Goal: Obtain resource: Download file/media

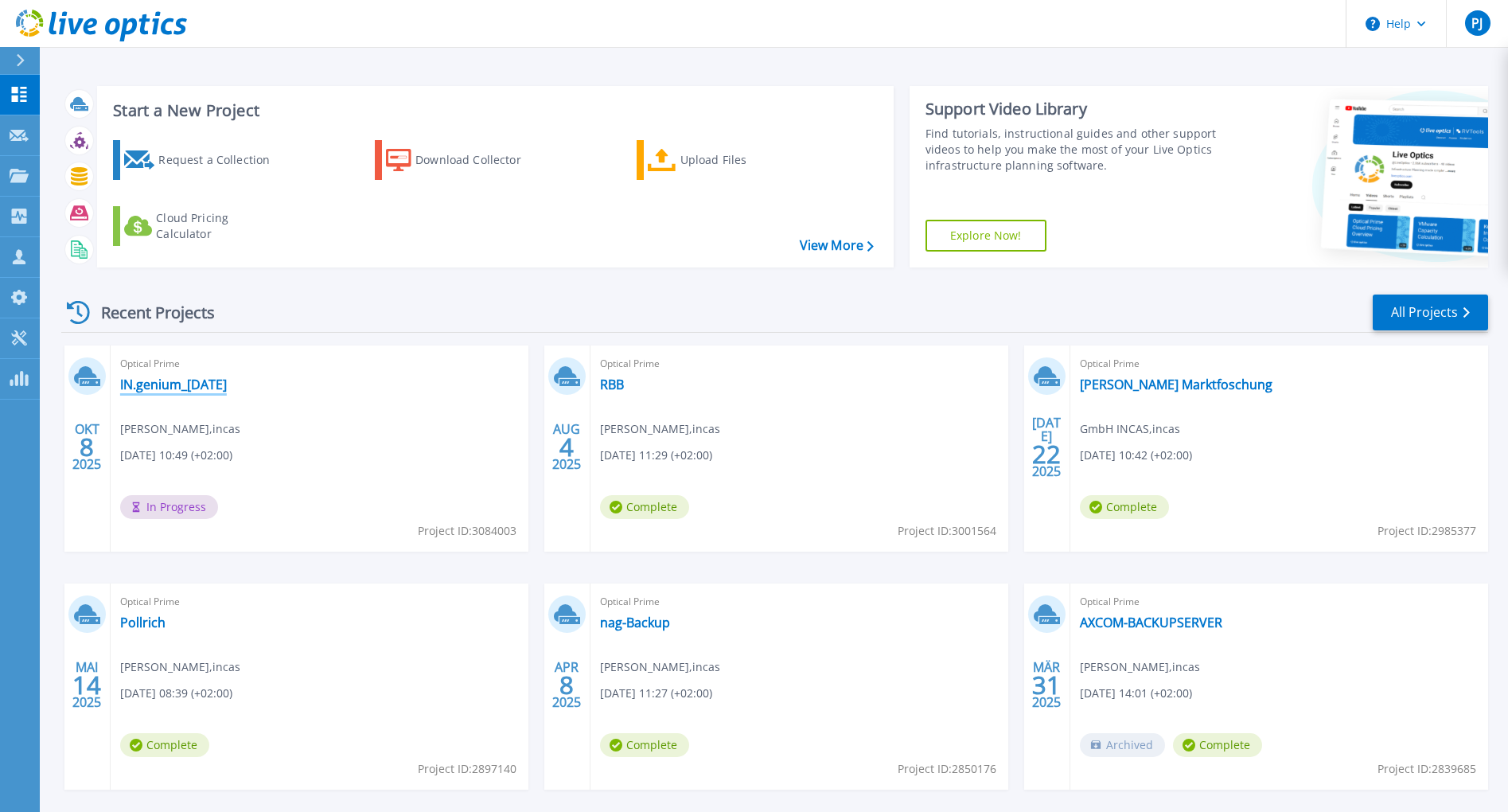
click at [154, 378] on link "IN.genium_[DATE]" at bounding box center [173, 385] width 107 height 16
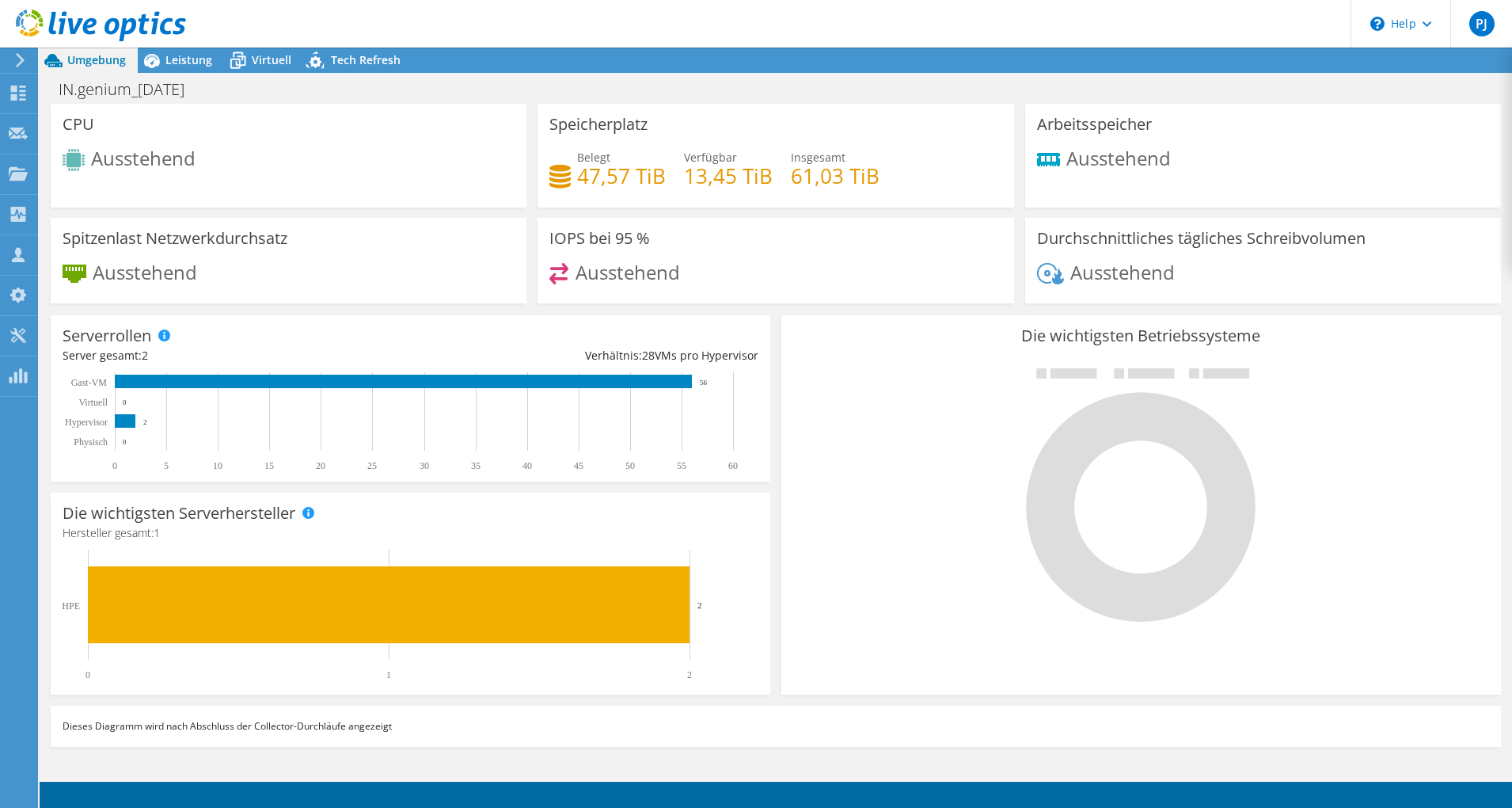
click at [148, 164] on span "Ausstehend" at bounding box center [143, 158] width 105 height 26
drag, startPoint x: 148, startPoint y: 164, endPoint x: 359, endPoint y: 157, distance: 211.1
click at [359, 157] on div "Ausstehend" at bounding box center [288, 162] width 452 height 26
click at [70, 70] on div "Umgebung" at bounding box center [88, 60] width 98 height 25
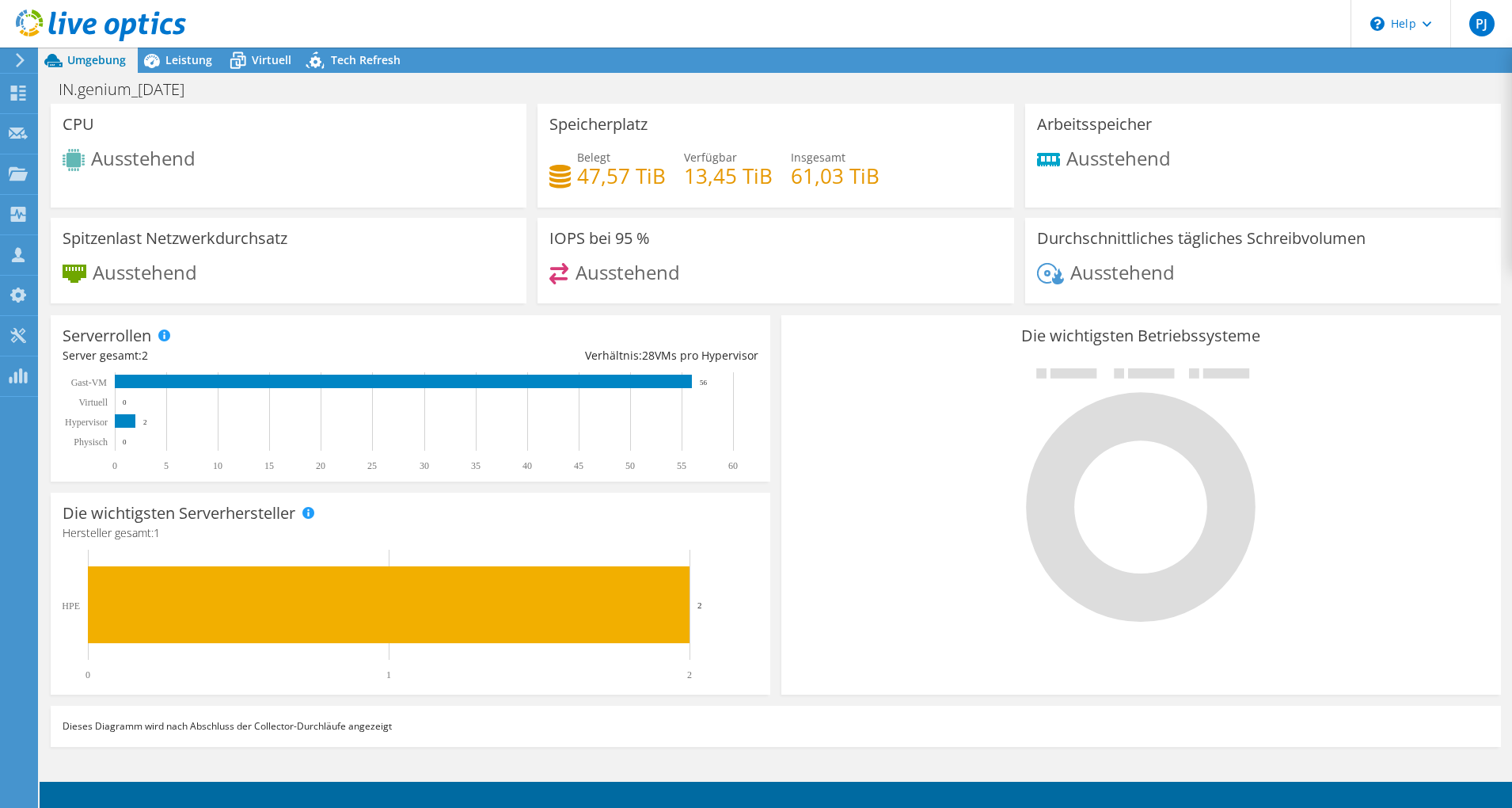
click at [70, 70] on div "Umgebung" at bounding box center [88, 60] width 98 height 25
click at [202, 63] on span "Leistung" at bounding box center [189, 59] width 47 height 15
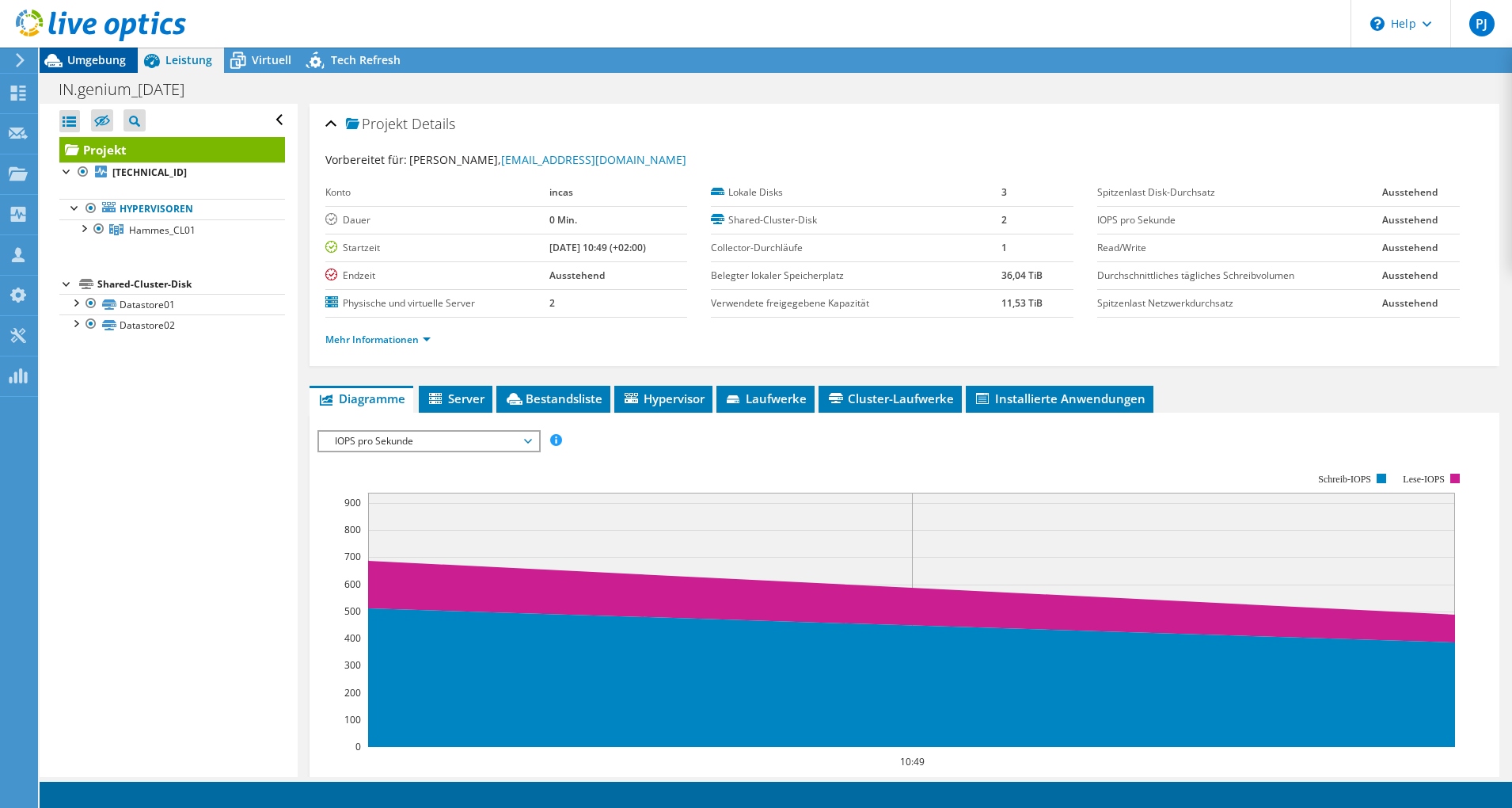
click at [99, 65] on span "Umgebung" at bounding box center [96, 59] width 58 height 15
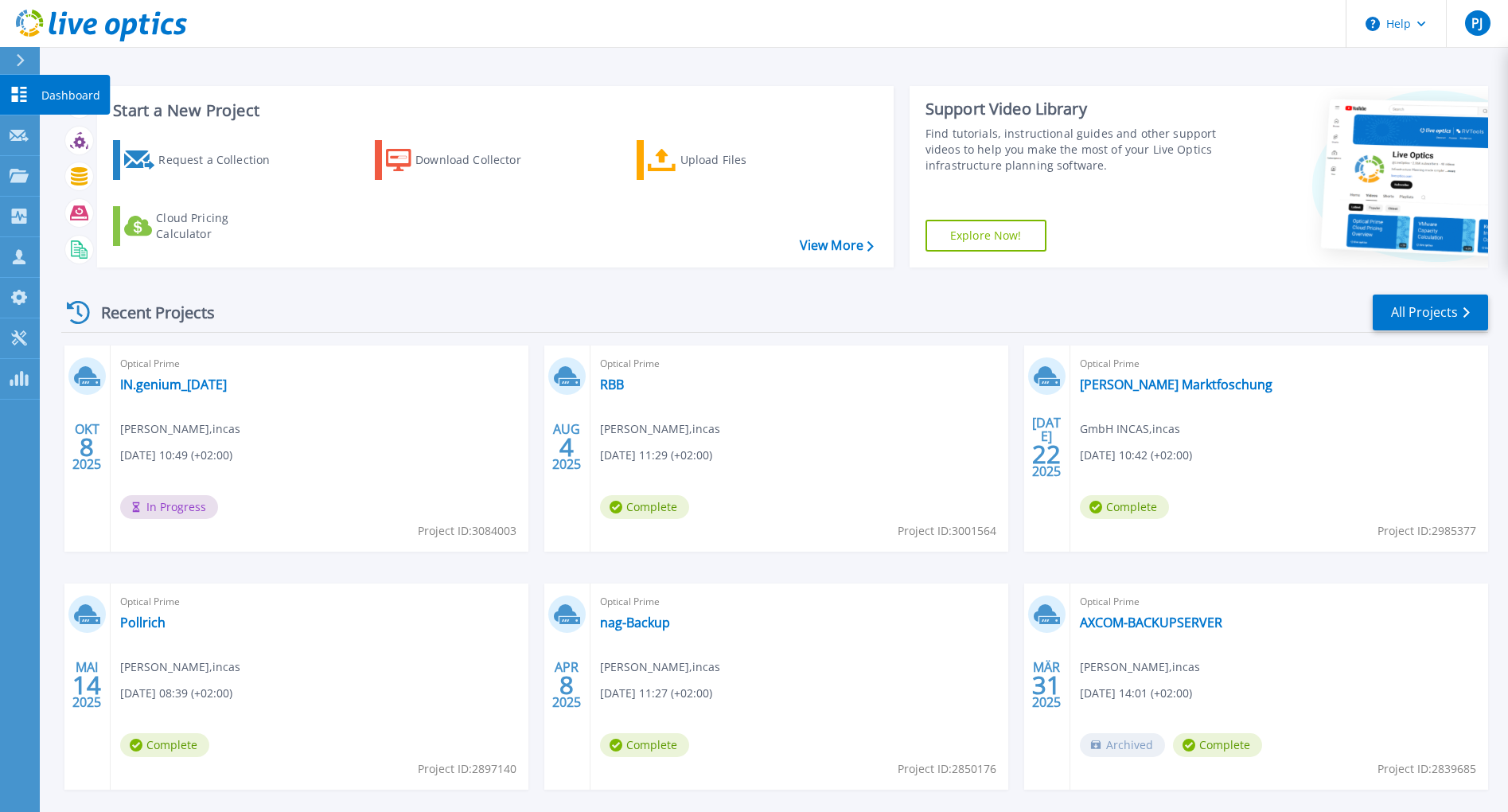
click at [34, 108] on link "Dashboard Dashboard" at bounding box center [19, 95] width 39 height 40
click at [183, 394] on div "Optical Prime IN.genium_2025-10-08 Philipp Jansweid , incas 10.08.2025, 10:49 (…" at bounding box center [319, 448] width 418 height 206
click at [187, 385] on link "IN.genium_[DATE]" at bounding box center [173, 385] width 107 height 16
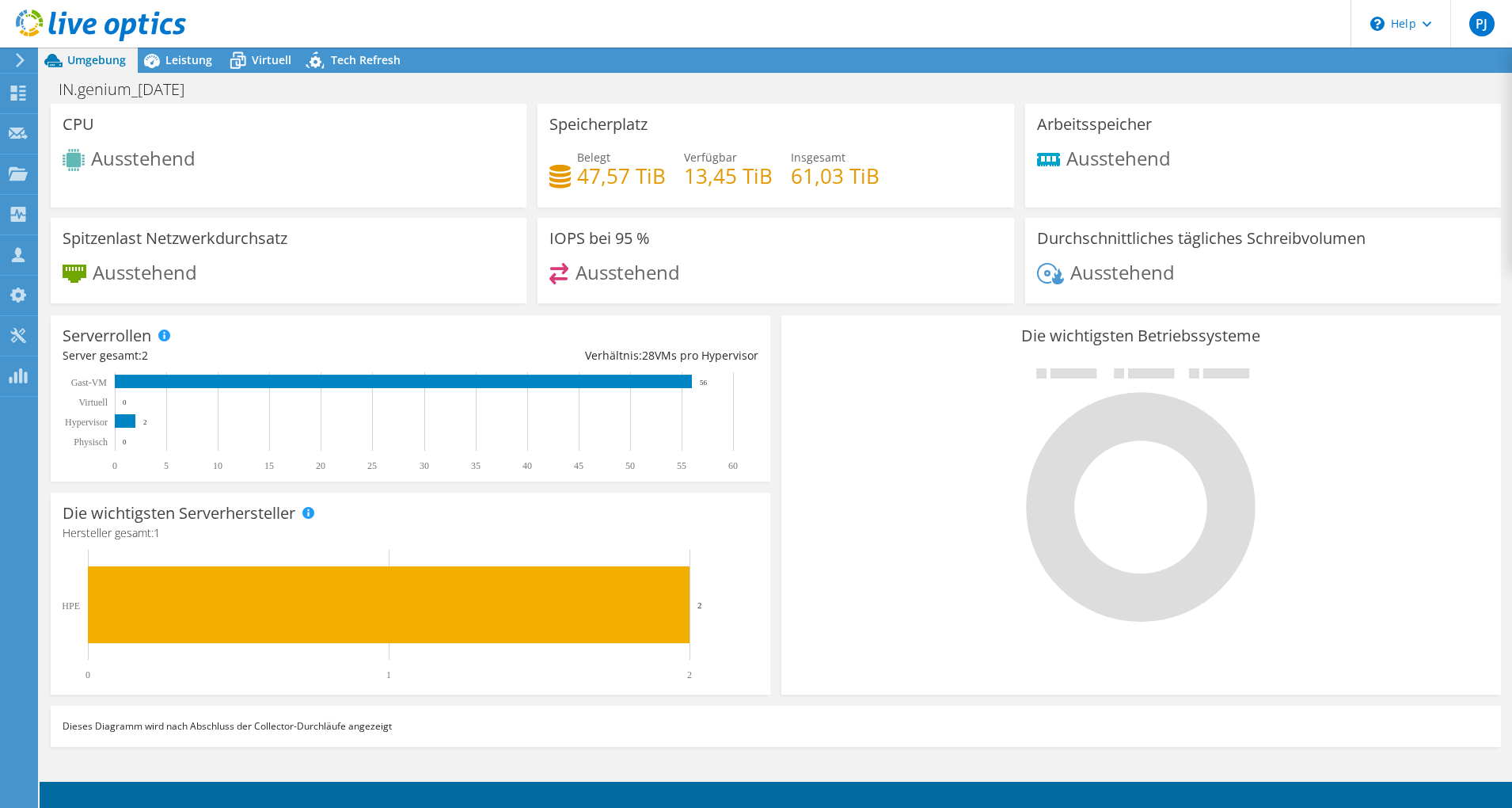
click at [183, 51] on div at bounding box center [92, 26] width 186 height 53
click at [185, 60] on span "Leistung" at bounding box center [189, 59] width 47 height 15
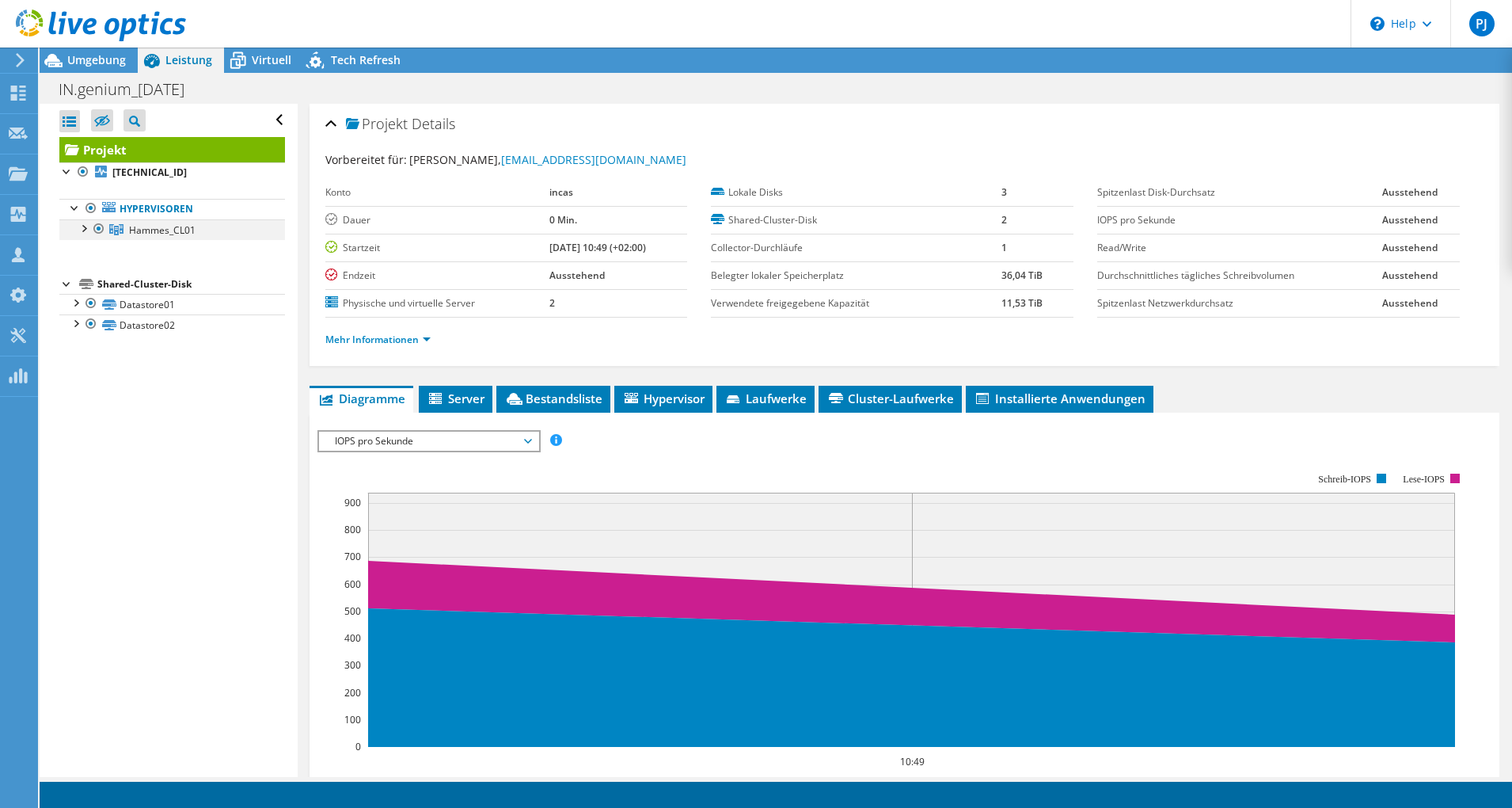
click at [82, 229] on div at bounding box center [83, 227] width 16 height 16
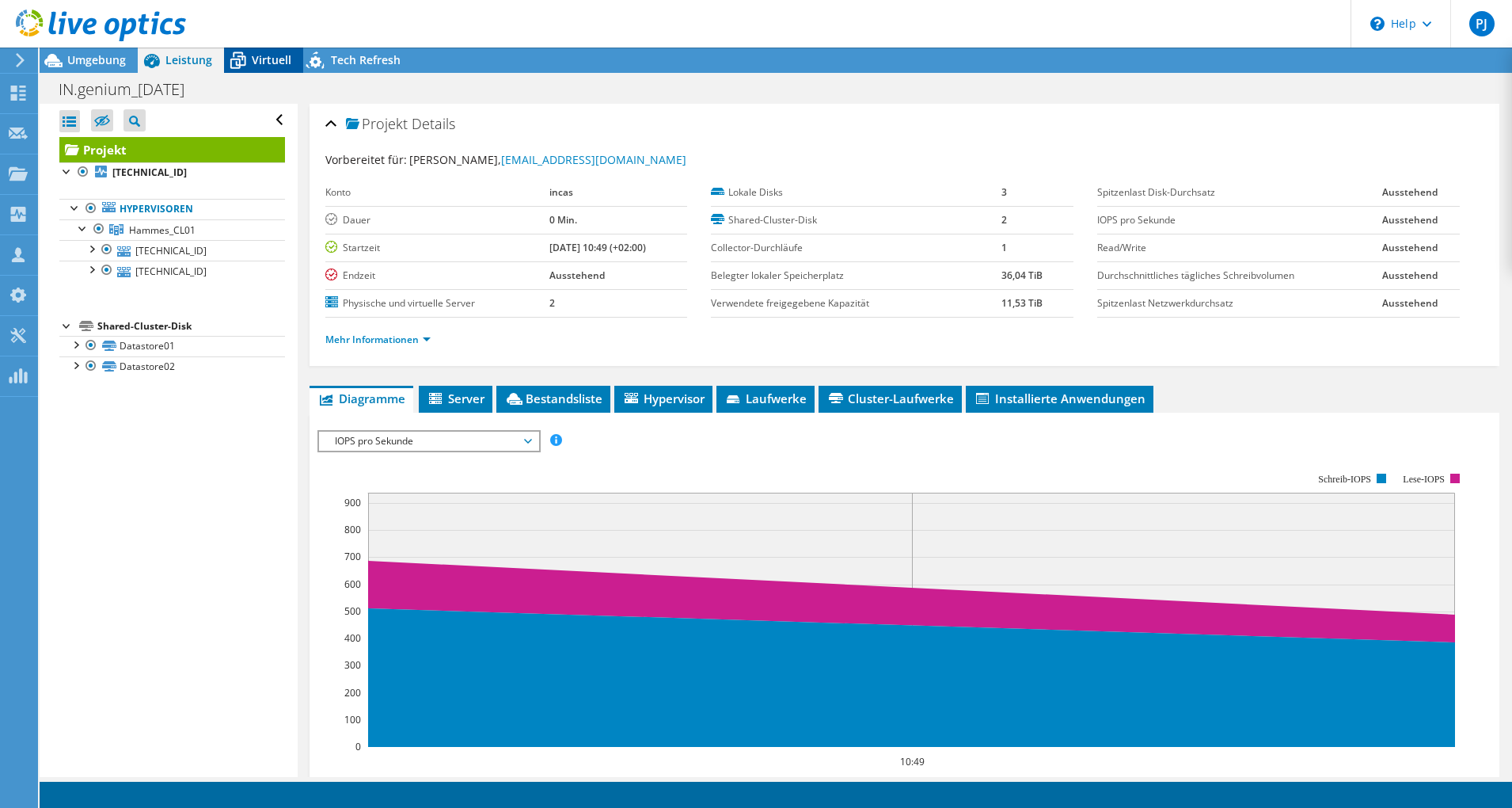
click at [280, 59] on span "Virtuell" at bounding box center [271, 59] width 39 height 15
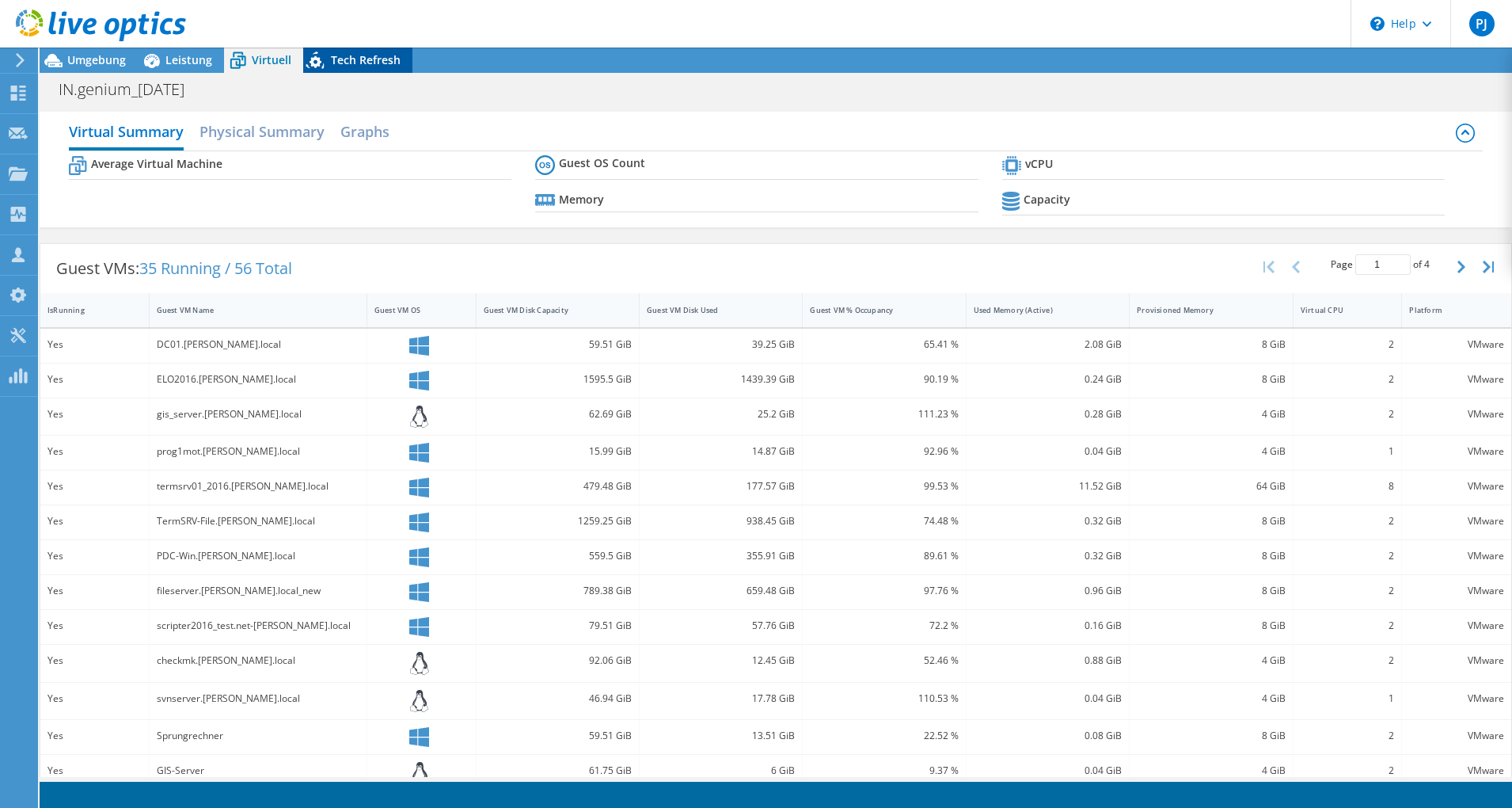
click at [343, 65] on span "Tech Refresh" at bounding box center [366, 59] width 70 height 15
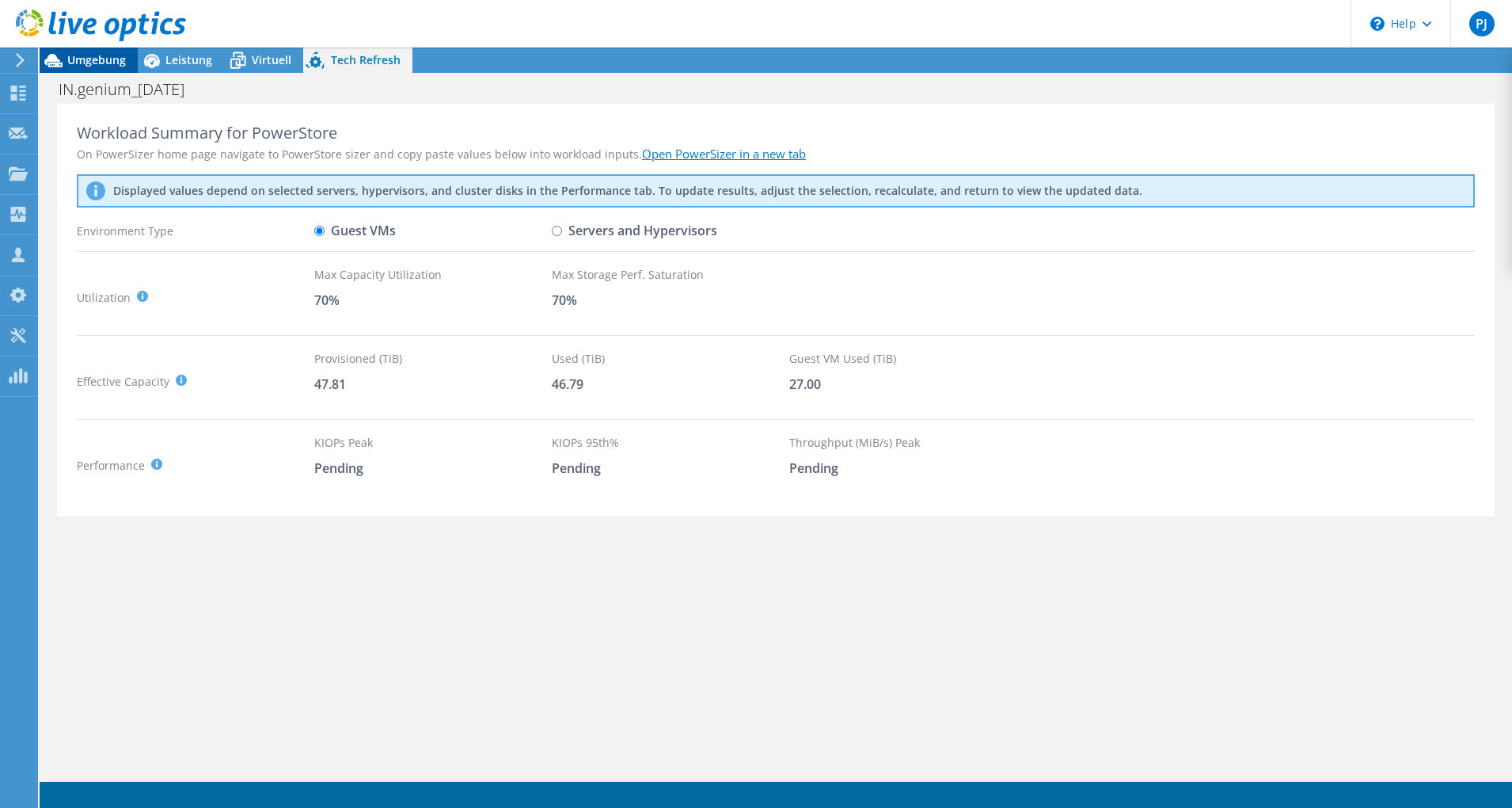
click at [97, 63] on span "Umgebung" at bounding box center [96, 59] width 58 height 15
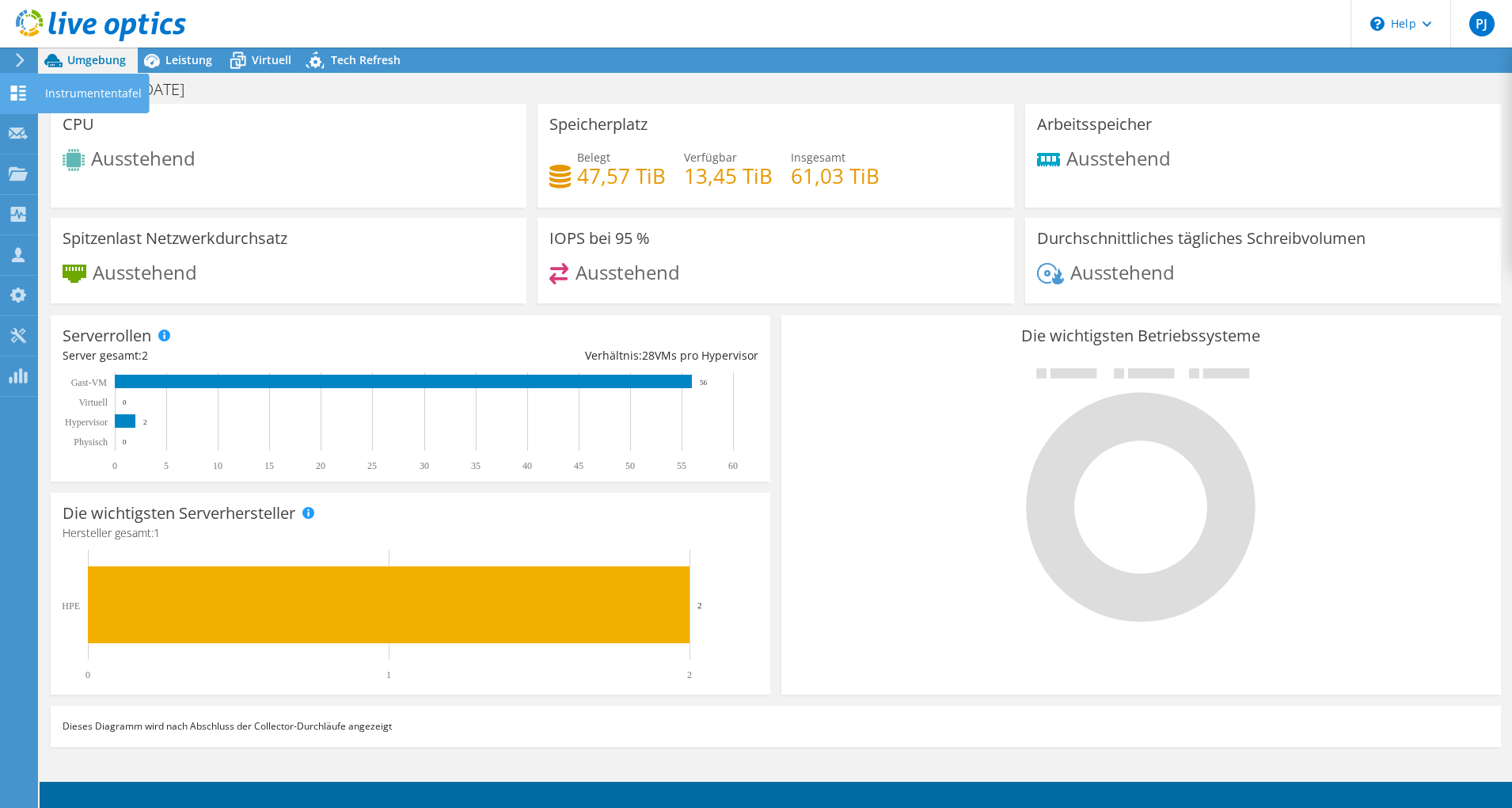
click at [77, 95] on div "Instrumententafel" at bounding box center [93, 92] width 112 height 39
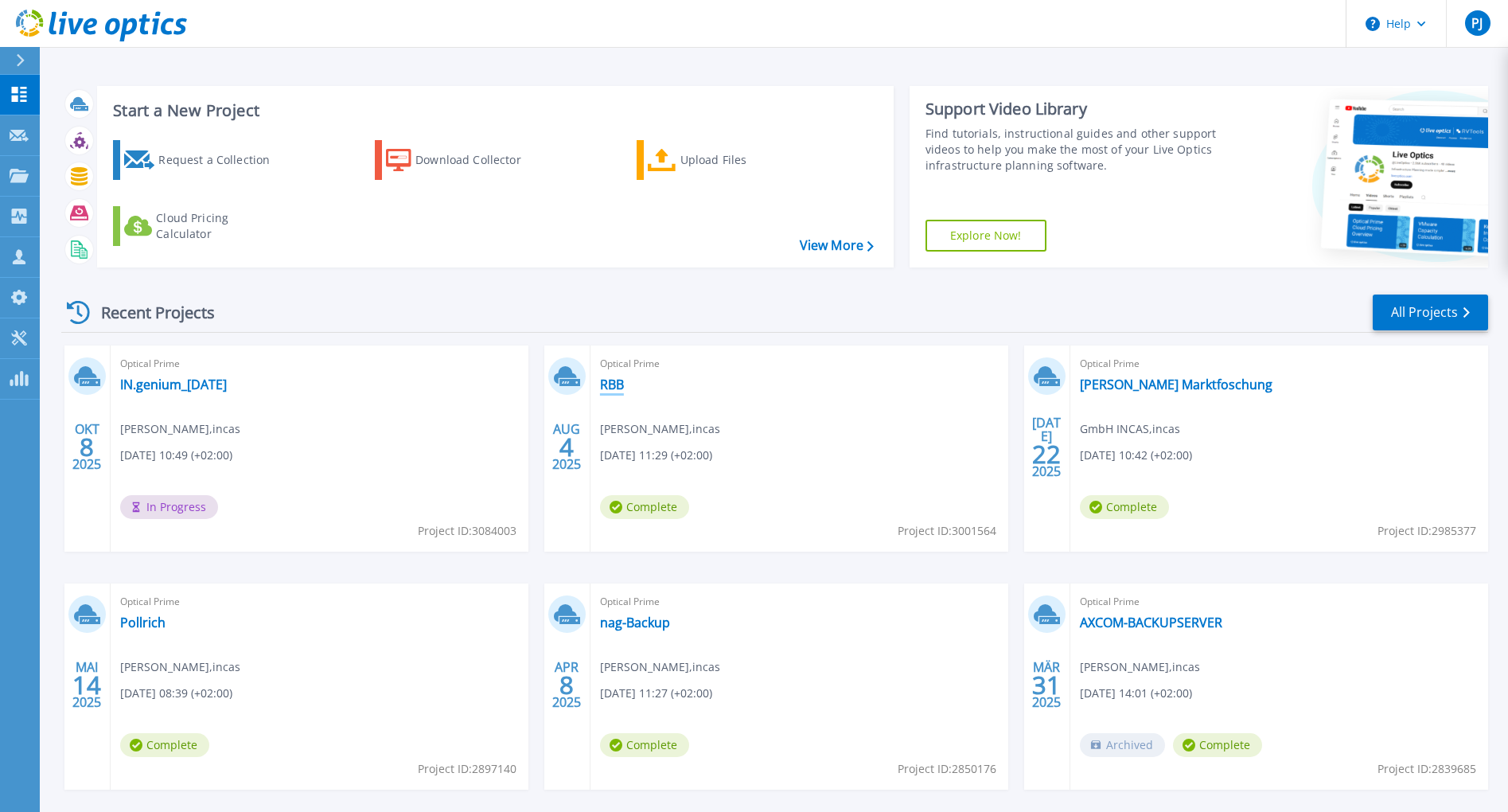
click at [616, 386] on link "RBB" at bounding box center [612, 385] width 24 height 16
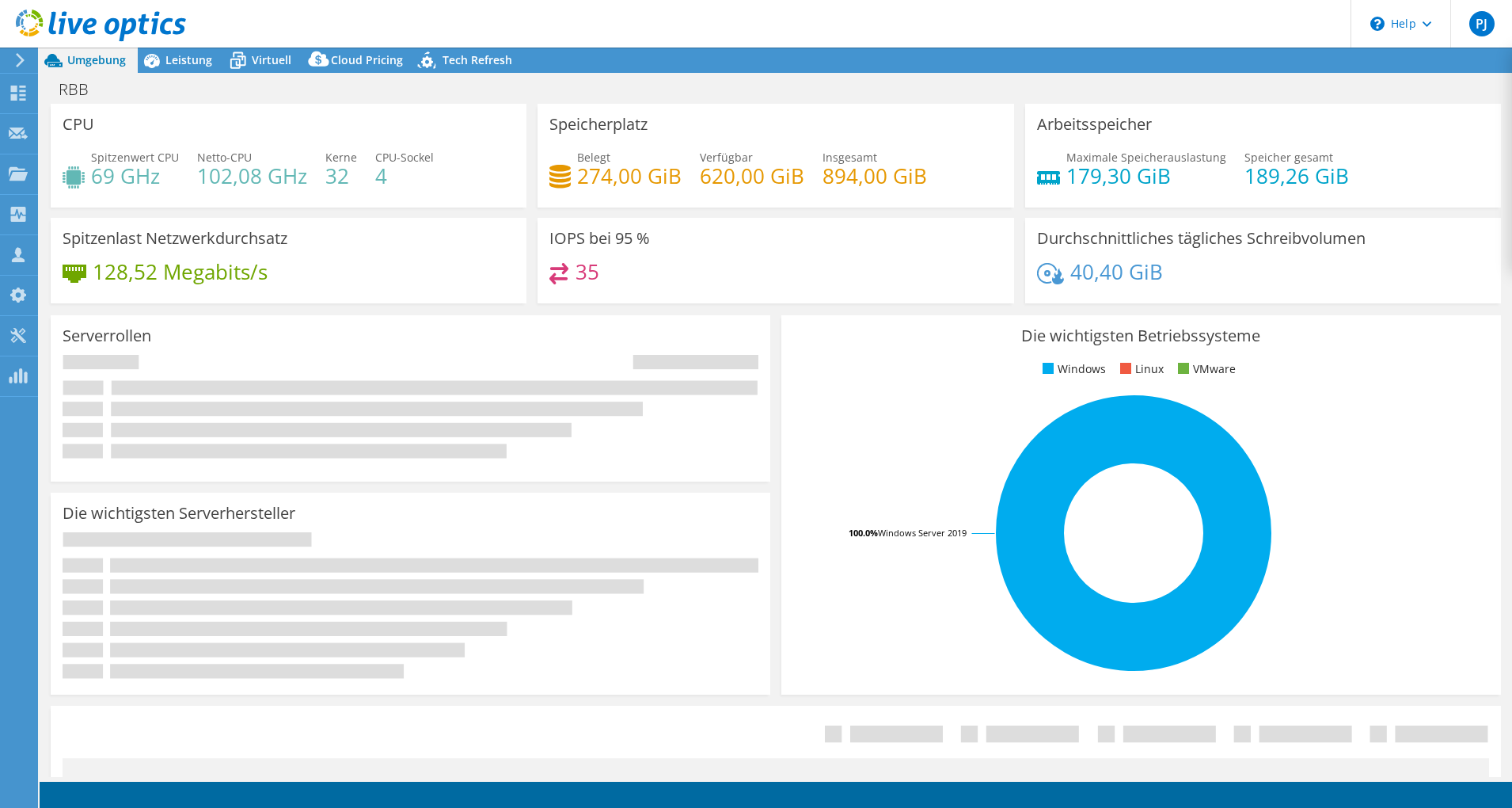
select select "USD"
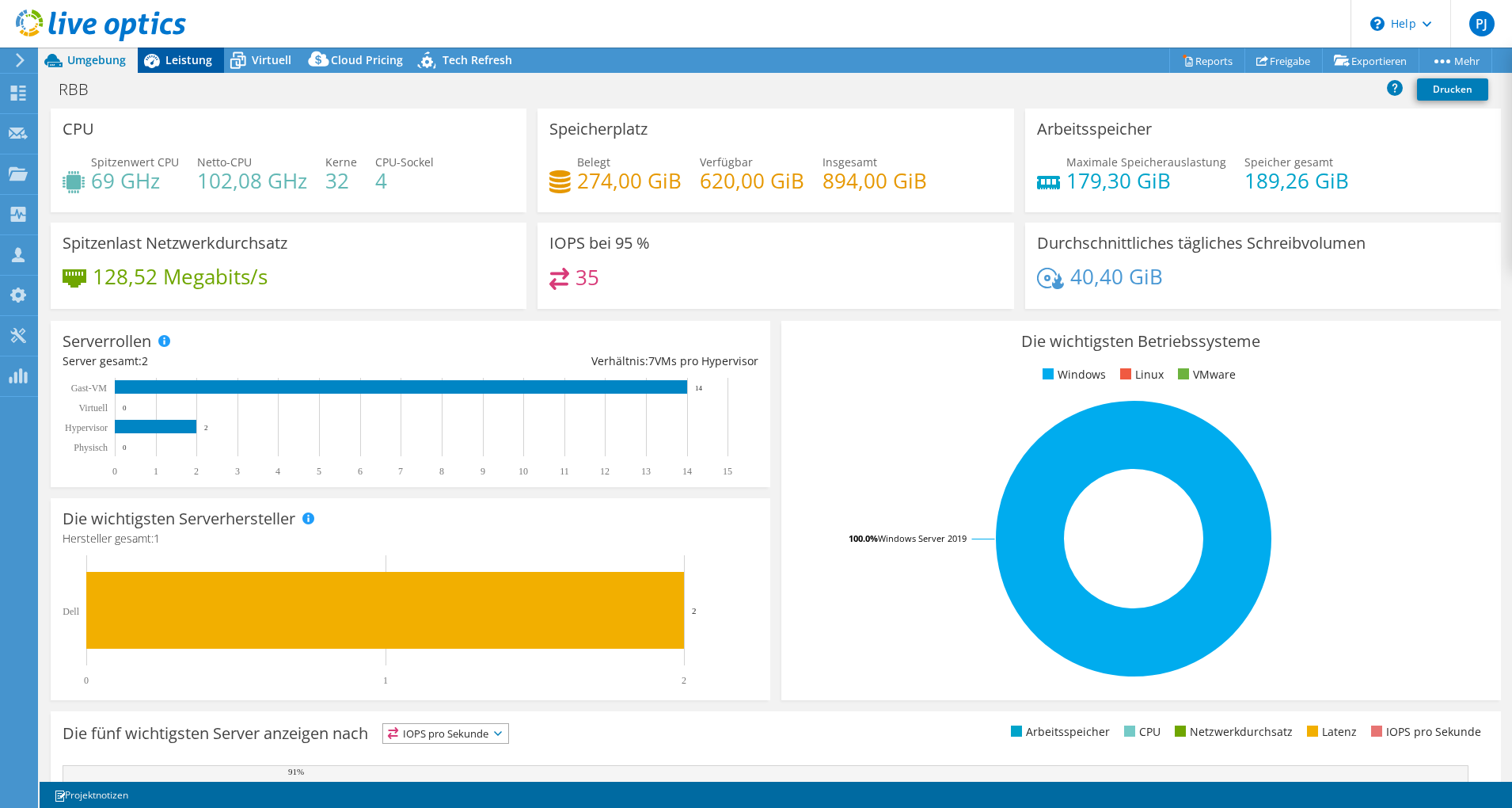
click at [187, 56] on span "Leistung" at bounding box center [189, 59] width 47 height 15
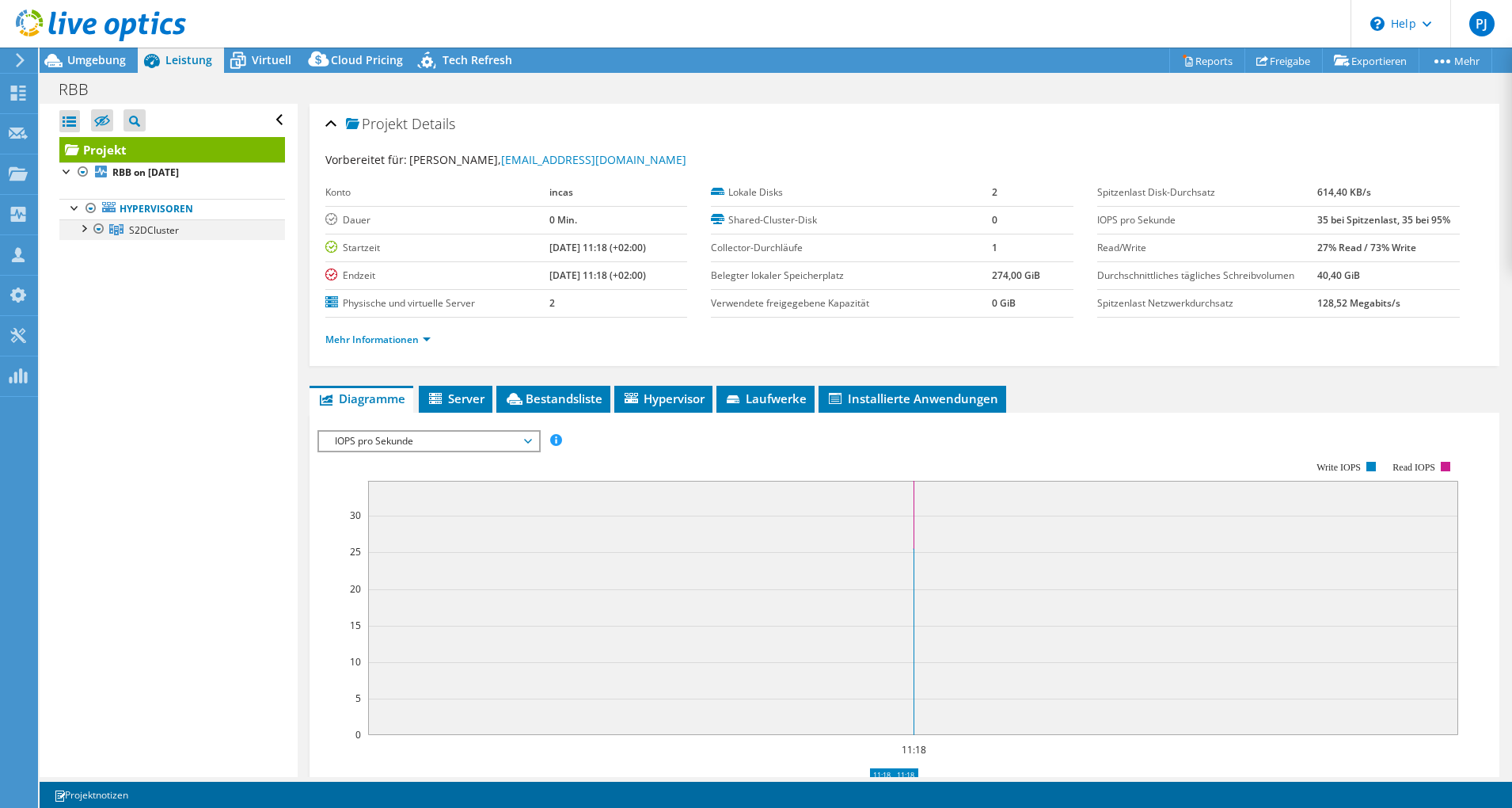
click at [79, 234] on div at bounding box center [83, 227] width 16 height 16
click at [1359, 63] on link "Exportieren" at bounding box center [1371, 60] width 98 height 24
click at [1182, 57] on icon at bounding box center [1188, 61] width 12 height 12
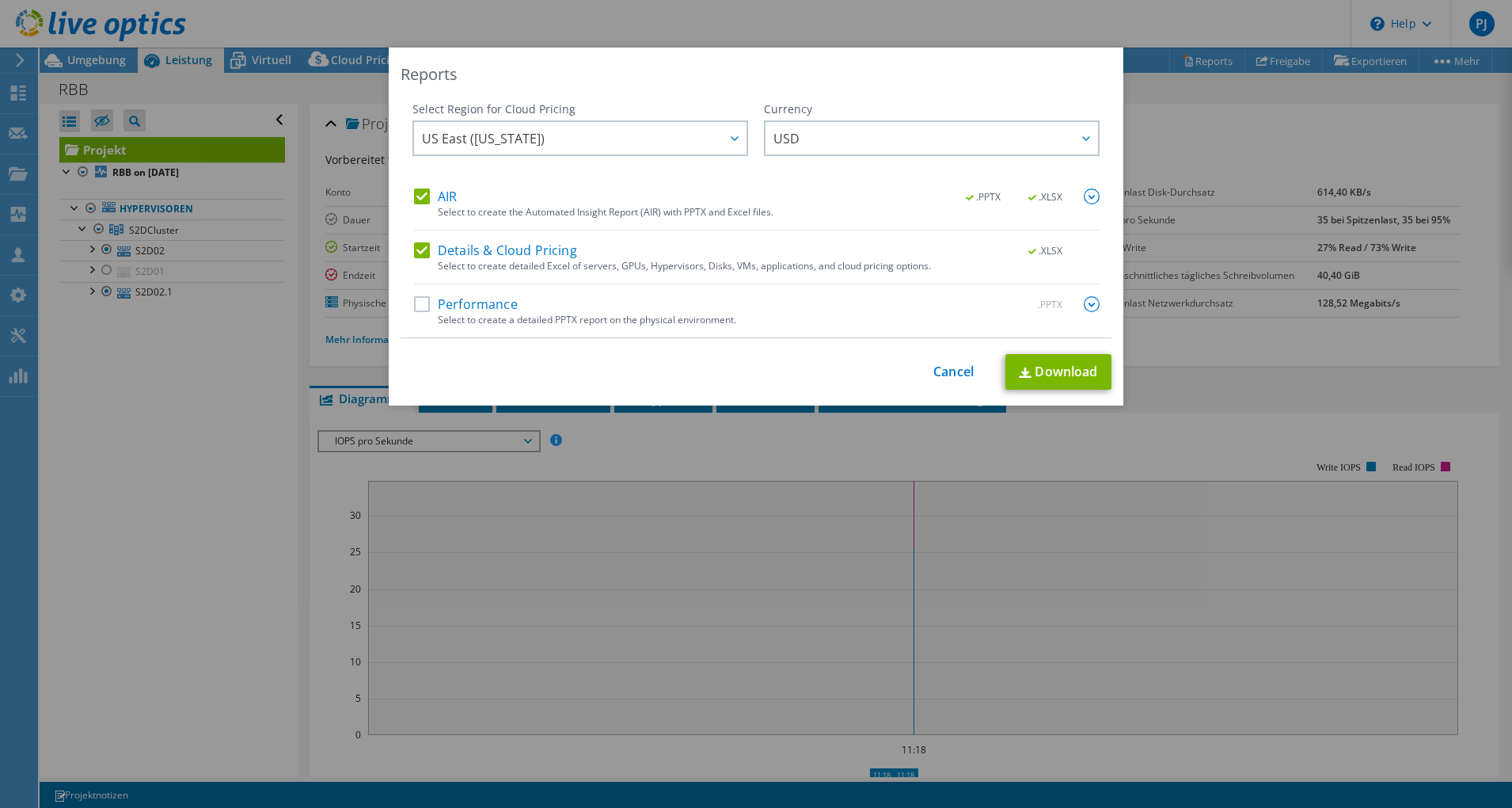
click at [1050, 390] on div "Reports Select Region for Cloud Pricing Asia Pacific (Hong Kong) Asia Pacific (…" at bounding box center [756, 227] width 735 height 358
click at [702, 145] on span "US East (Virginia)" at bounding box center [584, 138] width 324 height 32
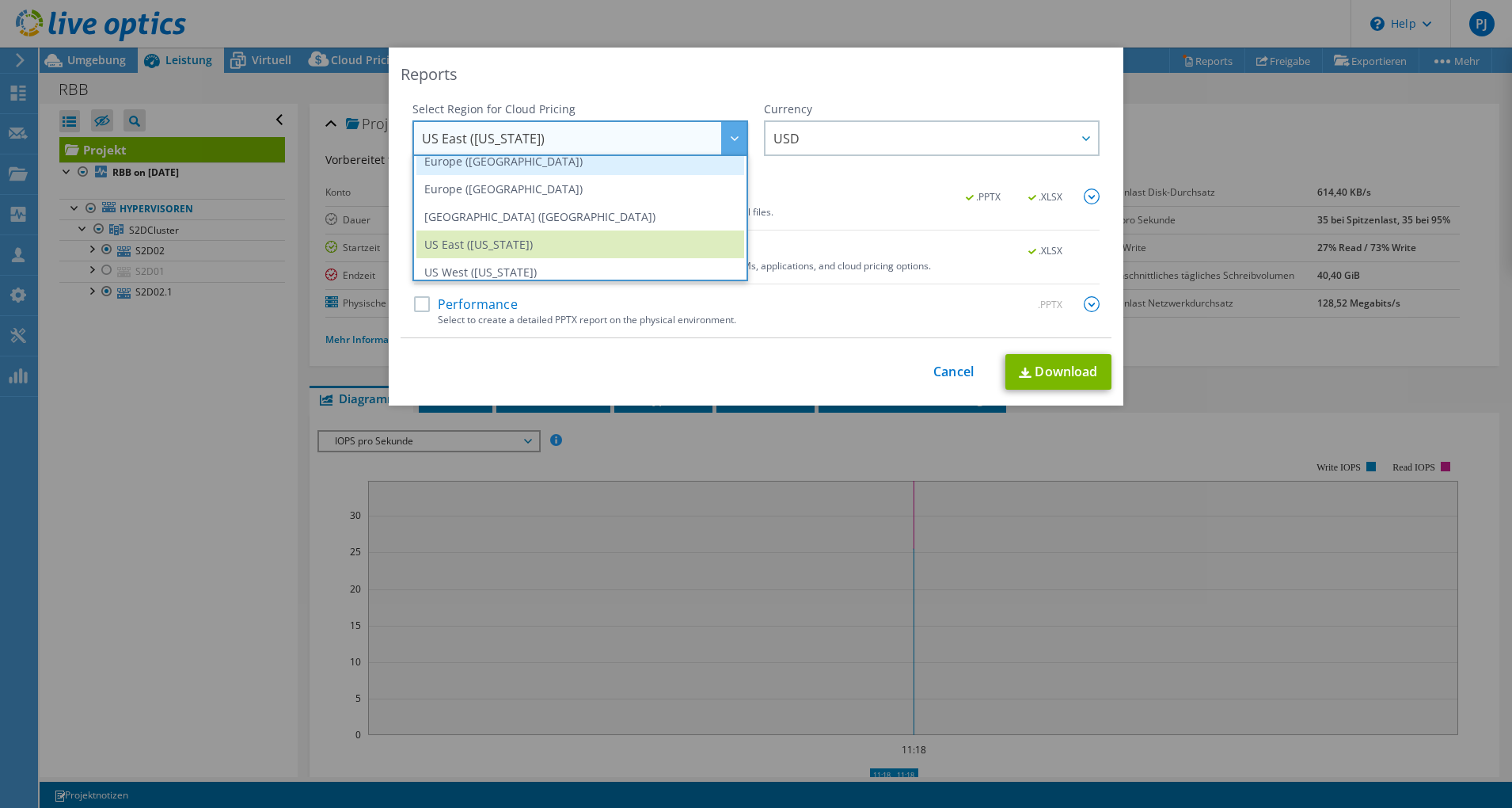
scroll to position [203, 0]
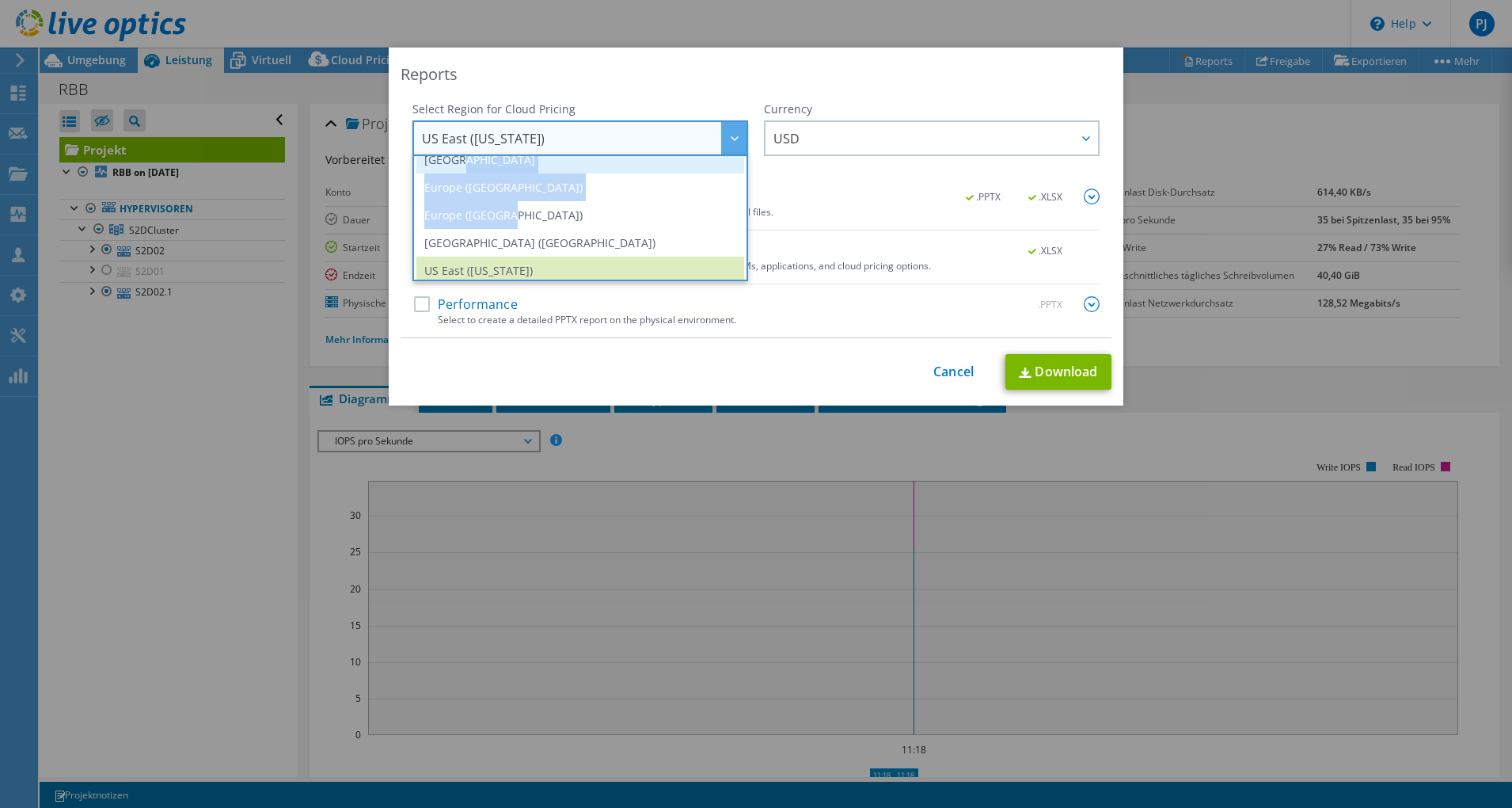
drag, startPoint x: 552, startPoint y: 178, endPoint x: 552, endPoint y: 168, distance: 10.0
click at [552, 168] on ul "Asia Pacific (Hong Kong) Asia Pacific (Mumbai) Asia Pacific (Seoul) Asia Pacifi…" at bounding box center [580, 217] width 336 height 126
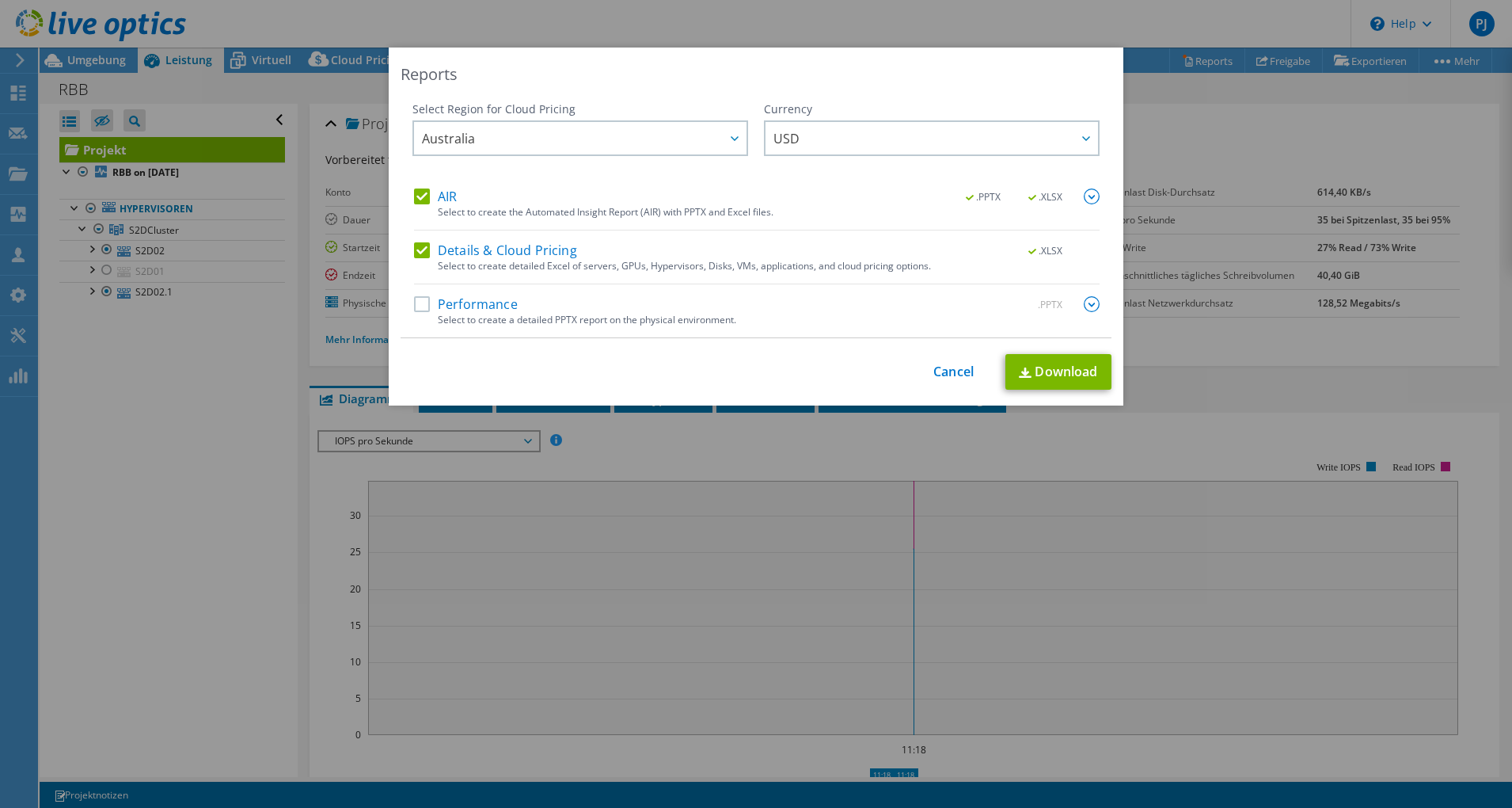
drag, startPoint x: 552, startPoint y: 168, endPoint x: 498, endPoint y: 160, distance: 54.6
click at [498, 160] on div "Select Region for Cloud Pricing Asia Pacific (Hong Kong) Asia Pacific (Mumbai) …" at bounding box center [580, 145] width 336 height 87
click at [498, 155] on div "Australia Asia Pacific (Hong Kong) Asia Pacific (Mumbai) Asia Pacific (Seoul) A…" at bounding box center [580, 138] width 336 height 36
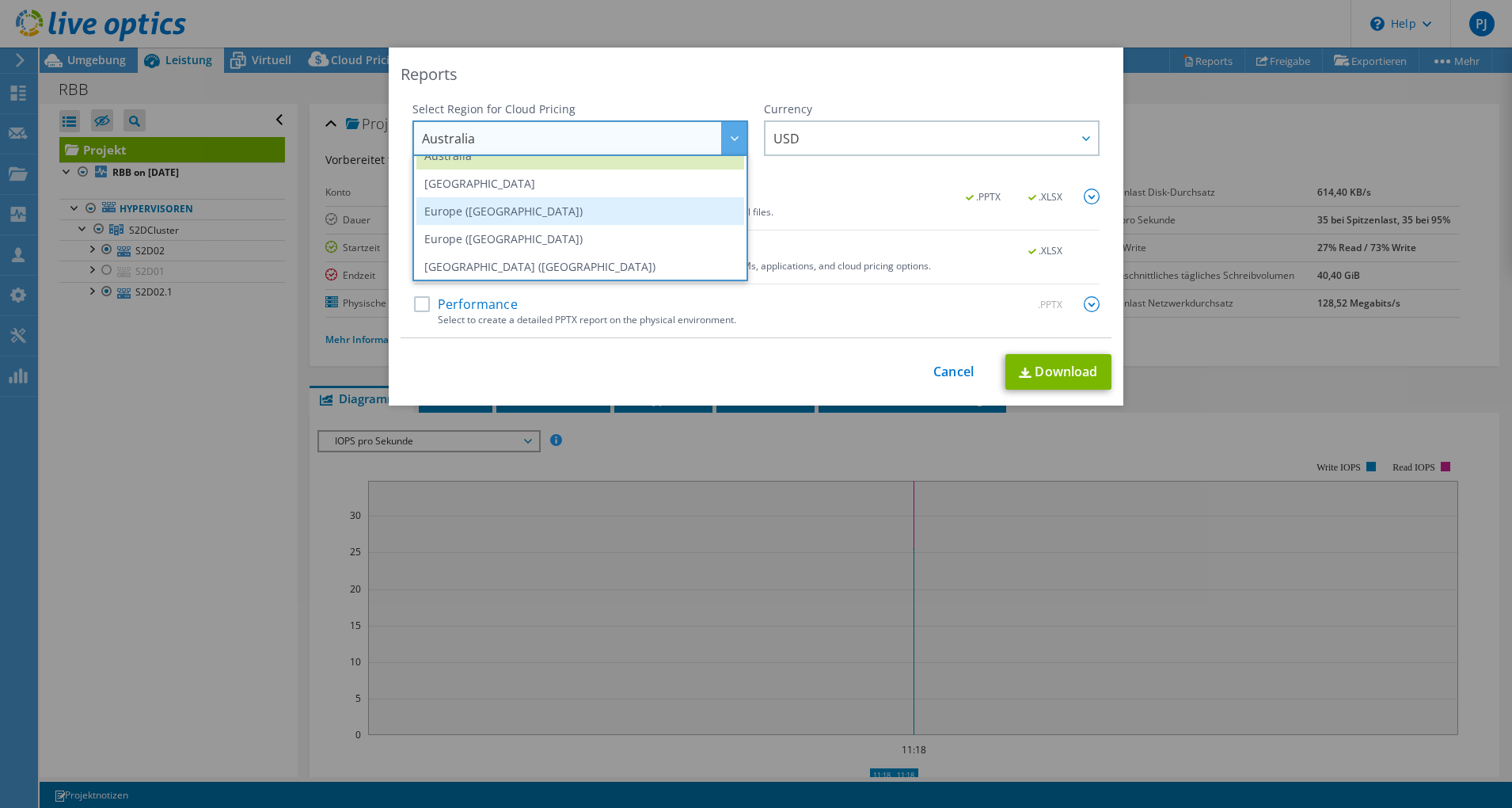
click at [503, 214] on li "Europe (Frankfurt)" at bounding box center [580, 211] width 328 height 28
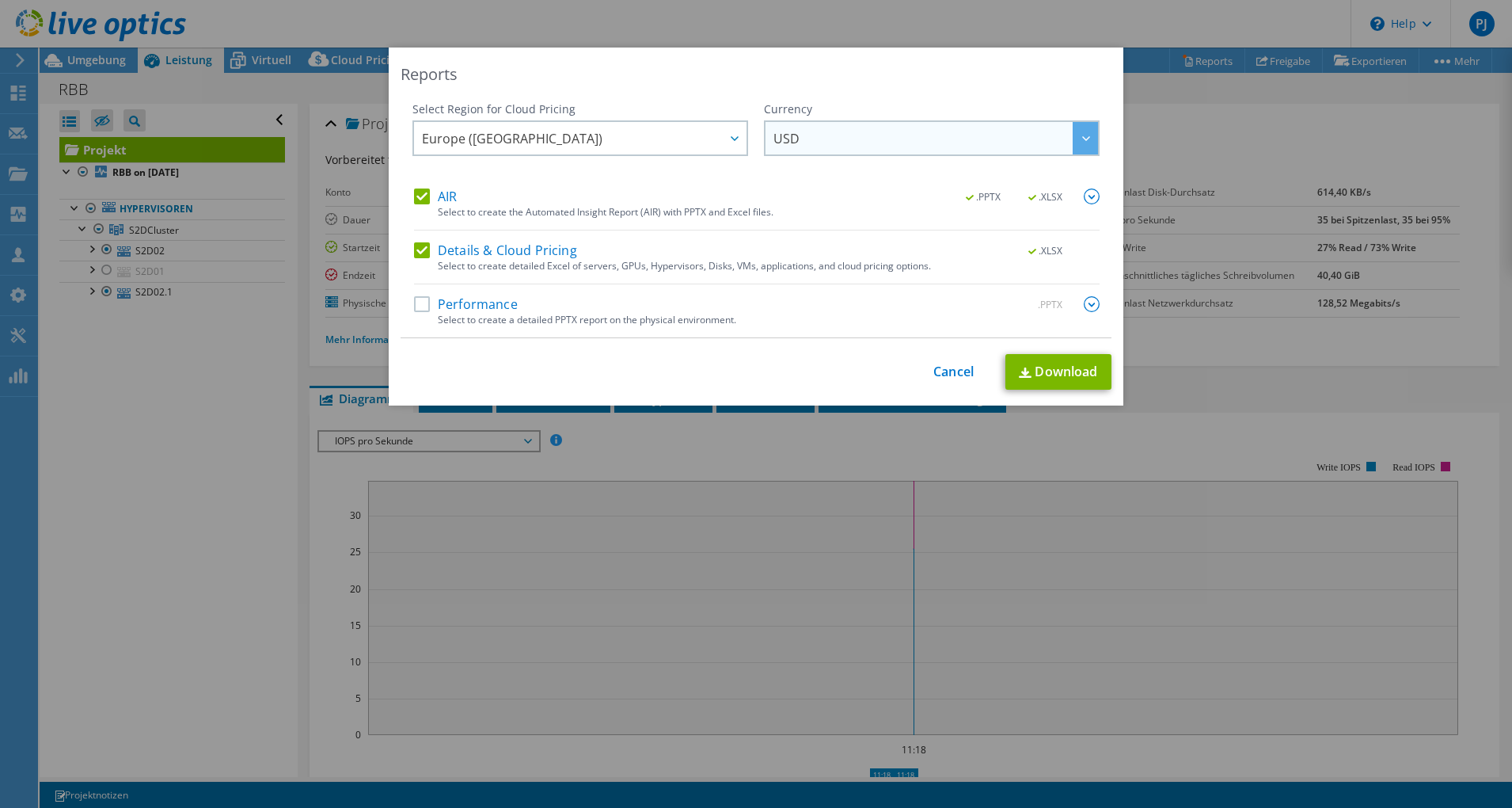
click at [853, 131] on span "USD" at bounding box center [936, 138] width 324 height 32
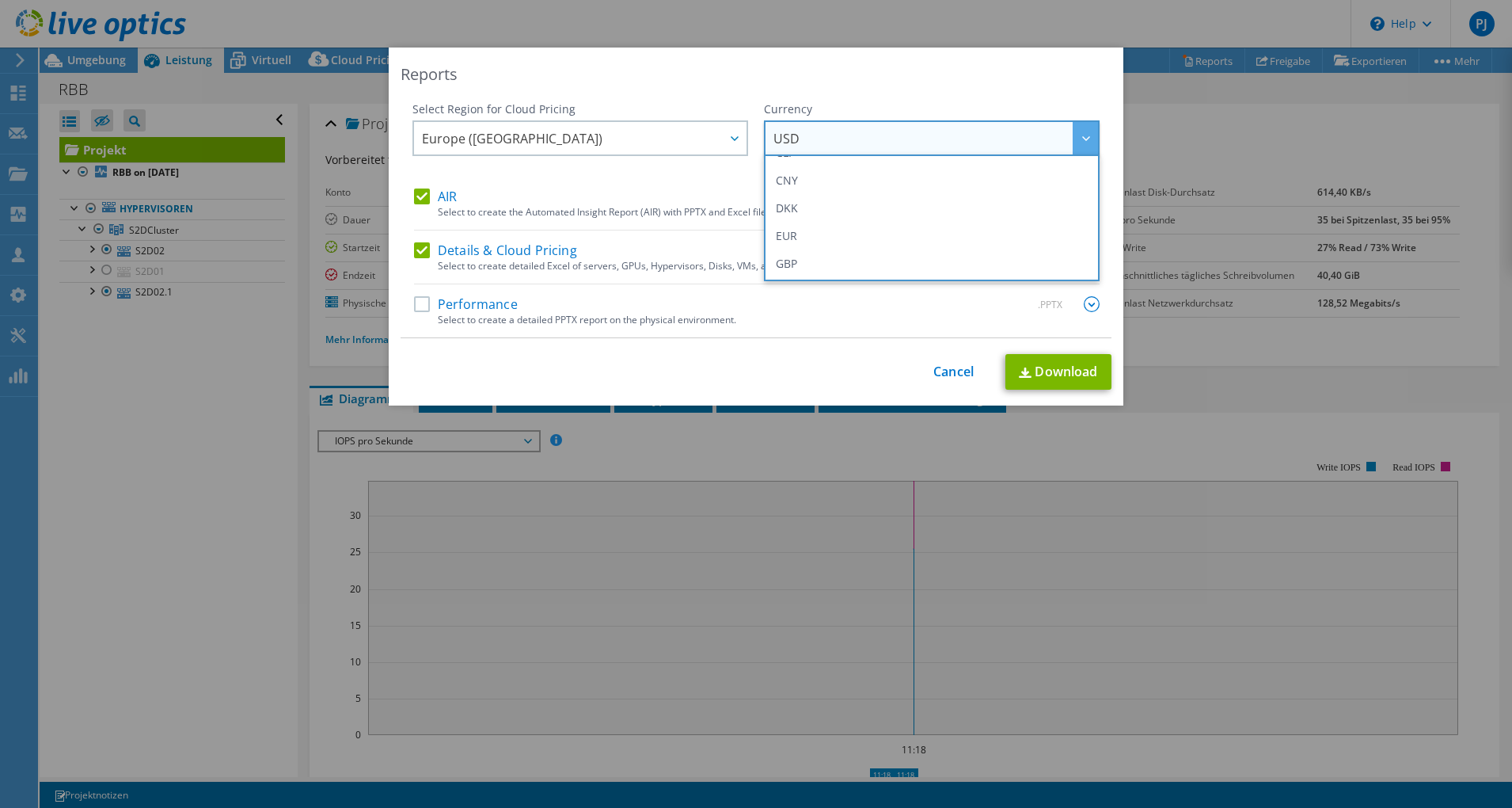
scroll to position [160, 0]
click at [835, 241] on li "EUR" at bounding box center [932, 234] width 328 height 28
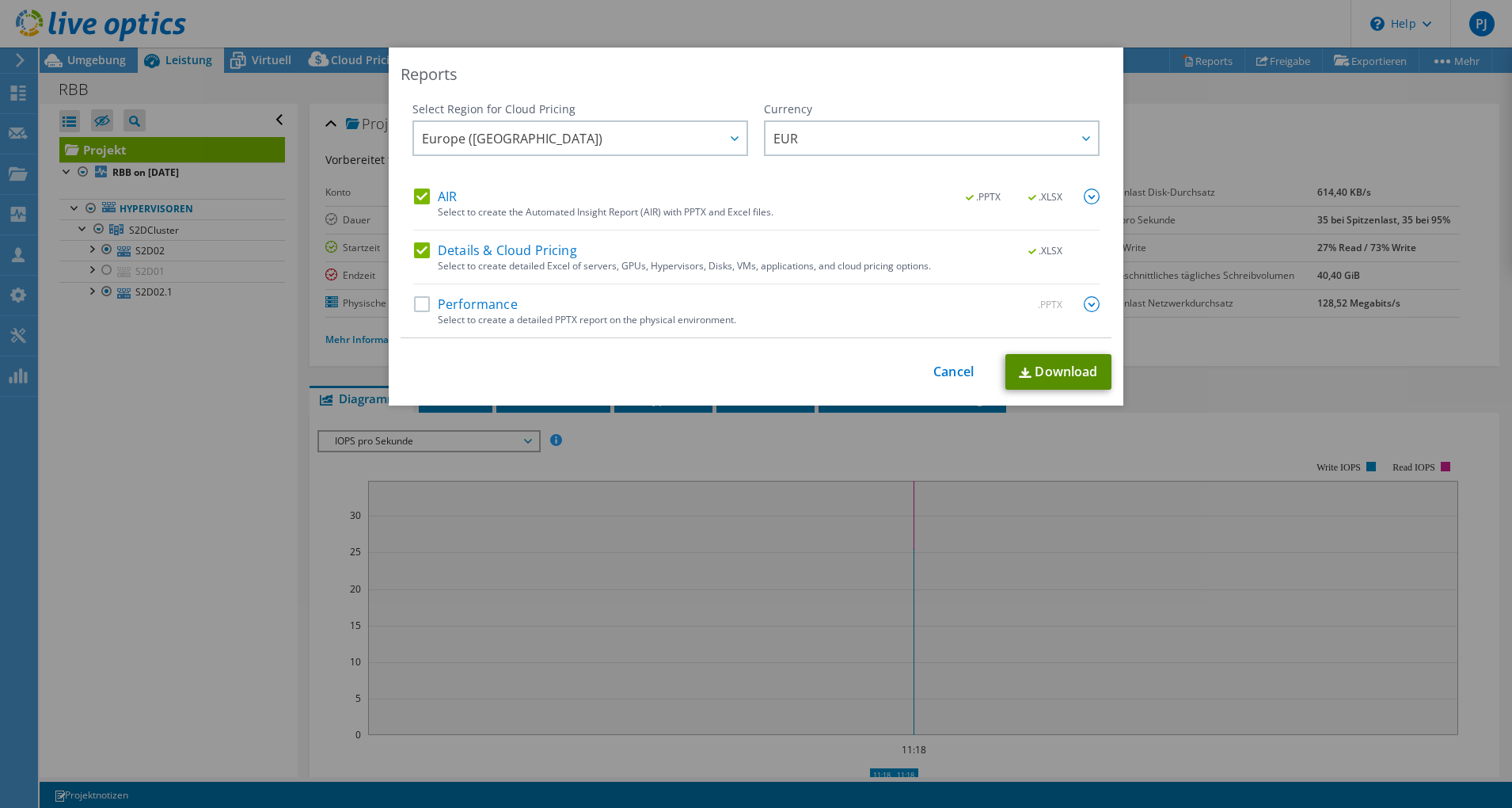
click at [1061, 360] on link "Download" at bounding box center [1059, 371] width 106 height 36
click at [940, 364] on link "Cancel" at bounding box center [953, 371] width 40 height 15
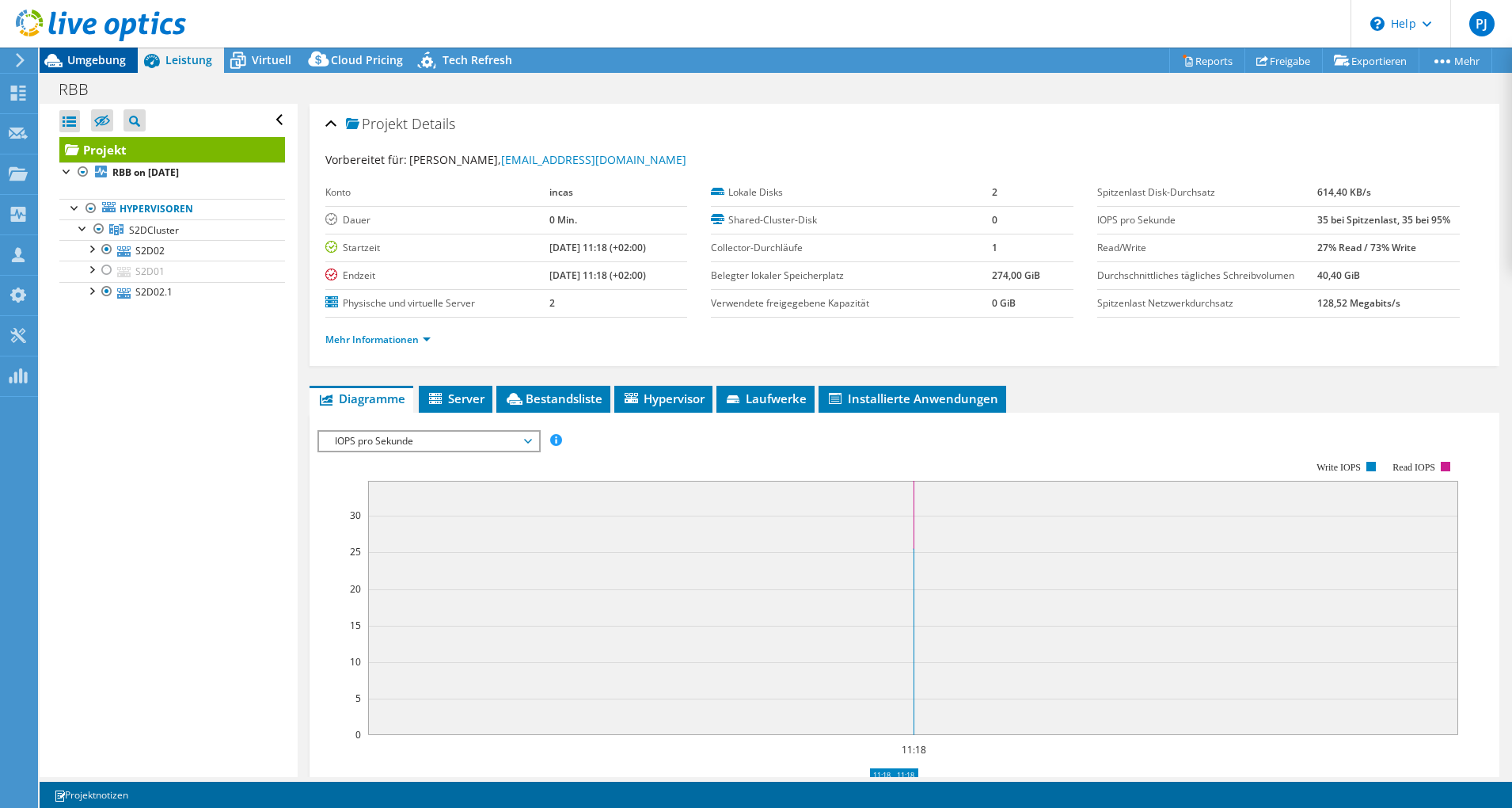
click at [84, 54] on span "Umgebung" at bounding box center [96, 59] width 58 height 15
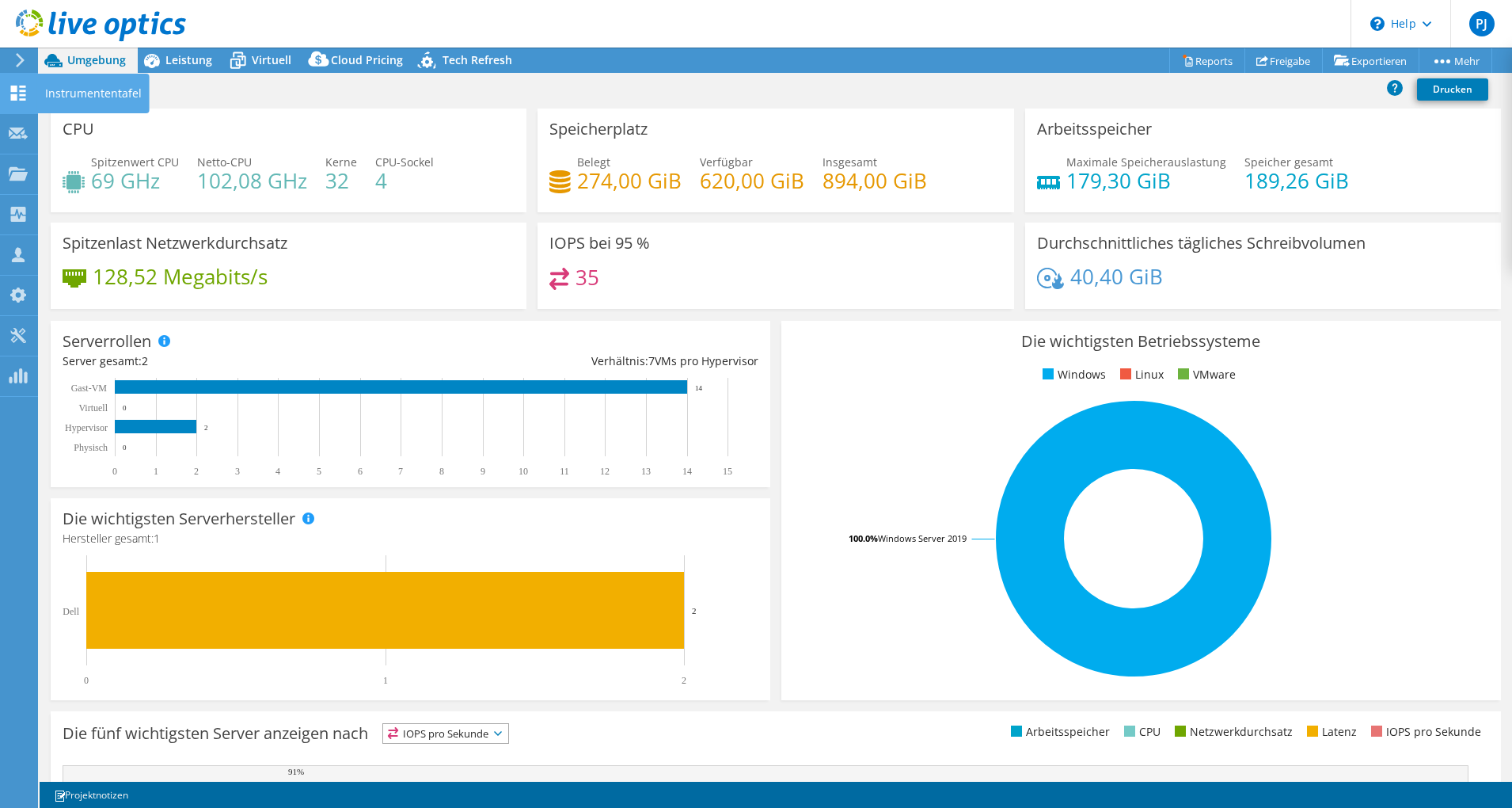
click at [49, 100] on div "Instrumententafel" at bounding box center [93, 92] width 112 height 39
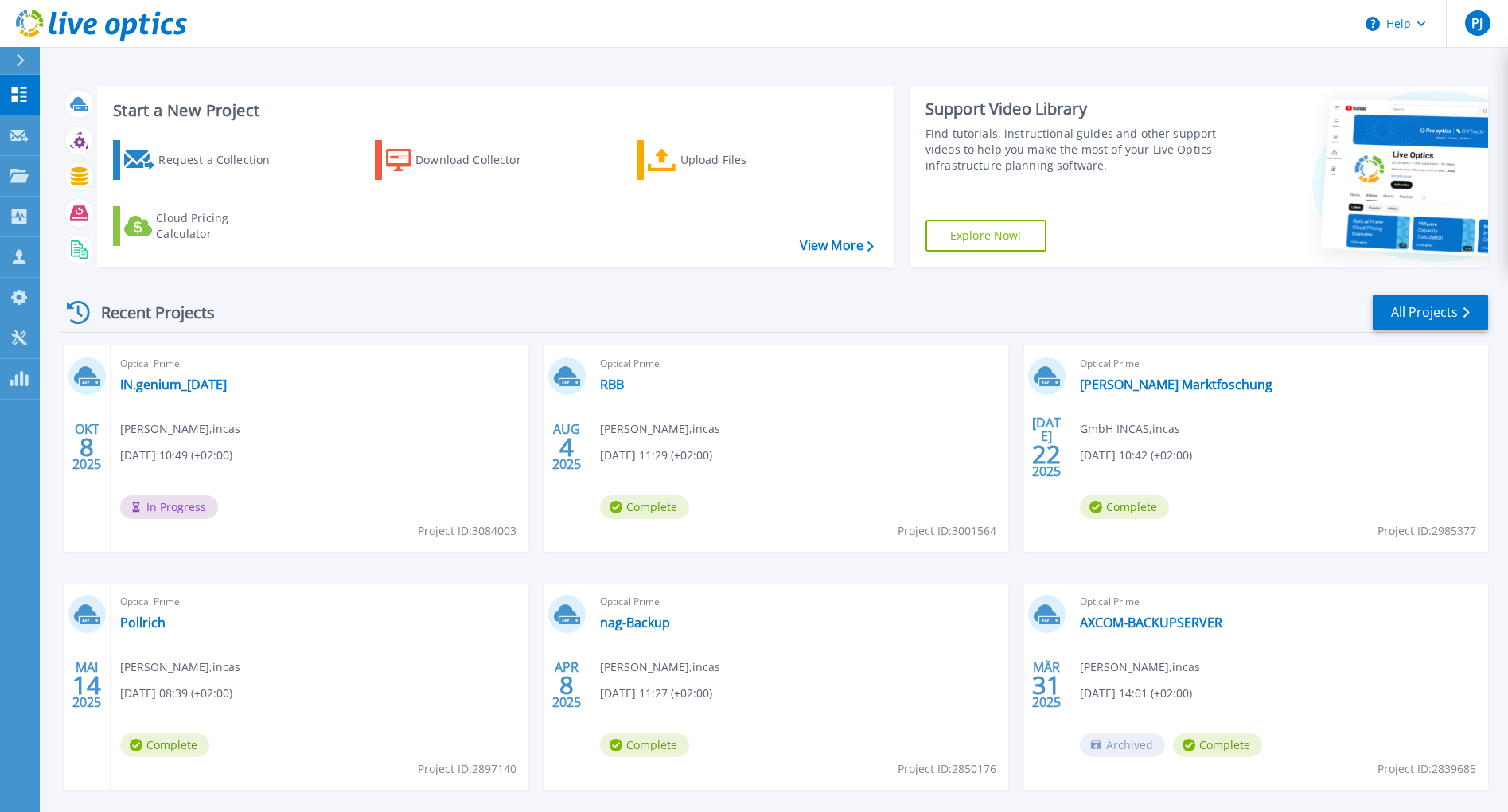
click at [299, 471] on div "Optical Prime IN.genium_[DATE] [PERSON_NAME] , incas [DATE] 10:49 (+02:00) In P…" at bounding box center [319, 448] width 418 height 206
